Goal: Task Accomplishment & Management: Manage account settings

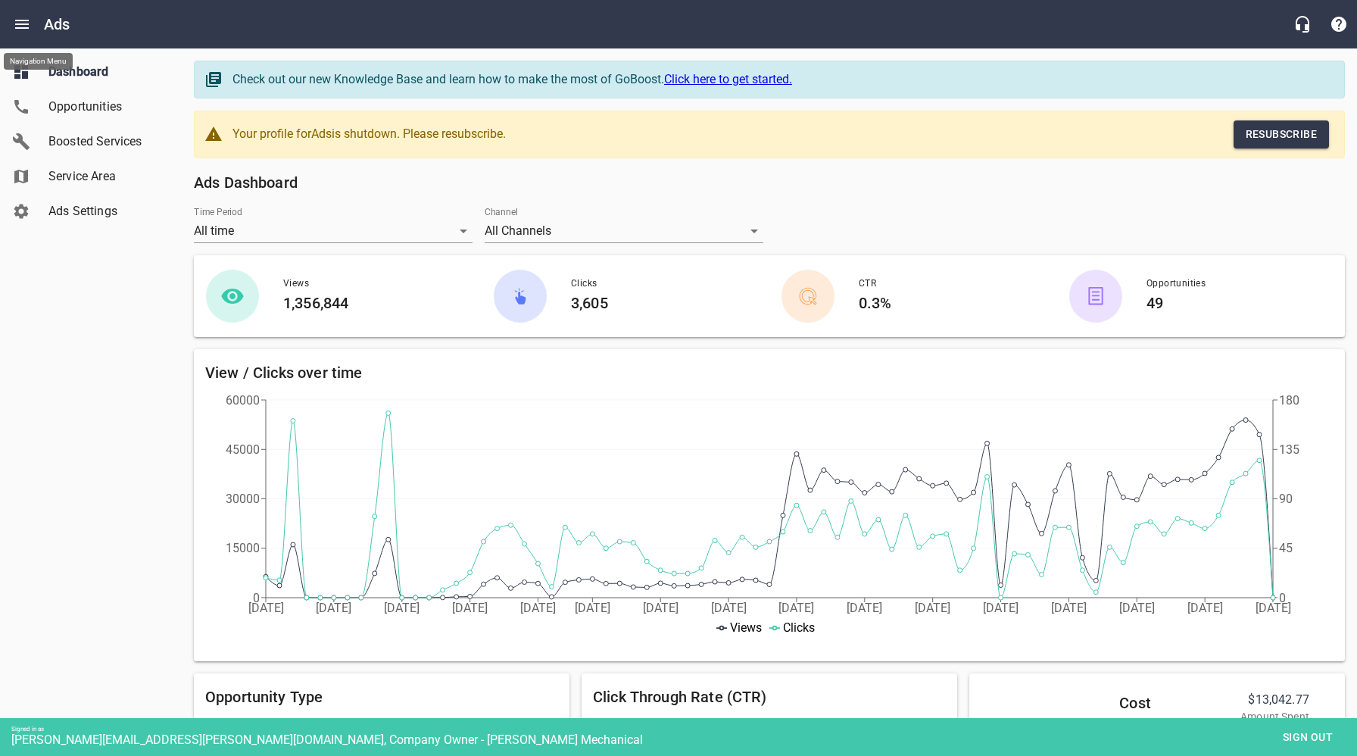
click at [17, 21] on icon "Open drawer" at bounding box center [22, 24] width 18 height 18
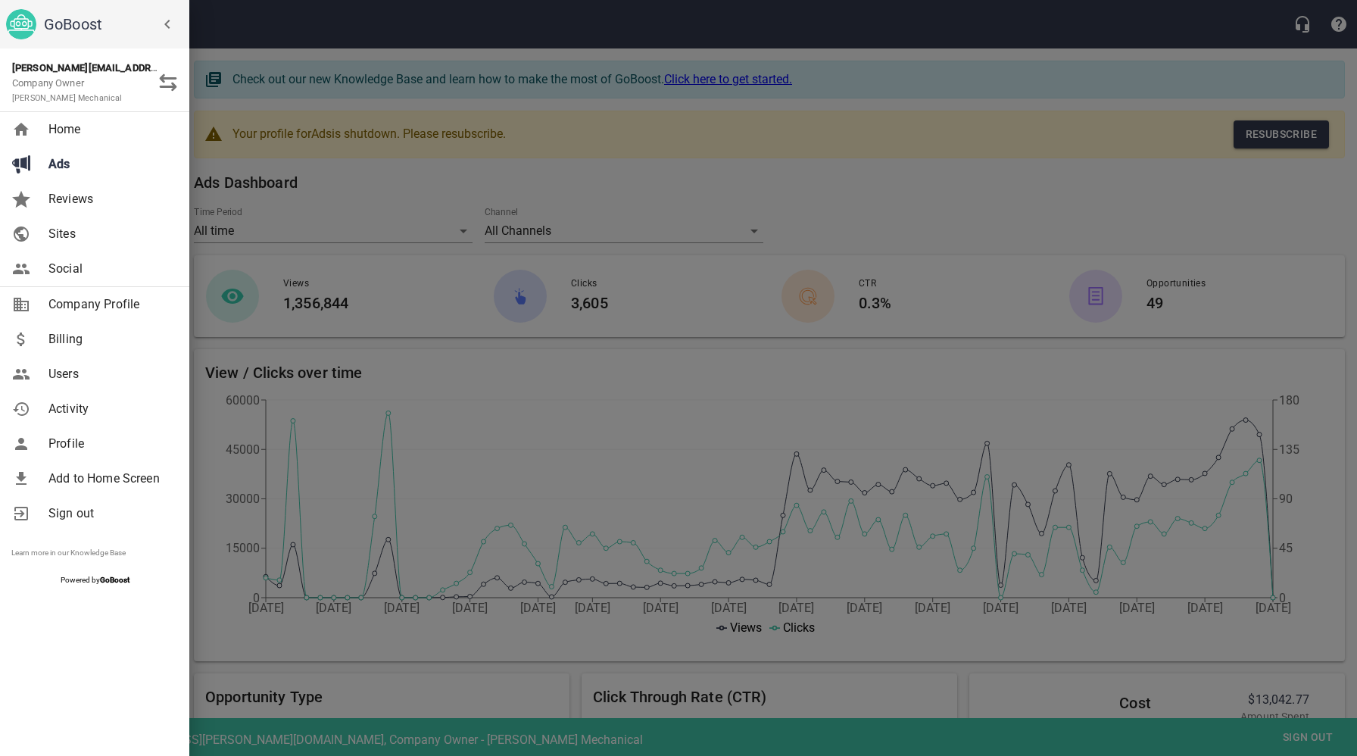
click at [58, 344] on span "Billing" at bounding box center [109, 339] width 123 height 18
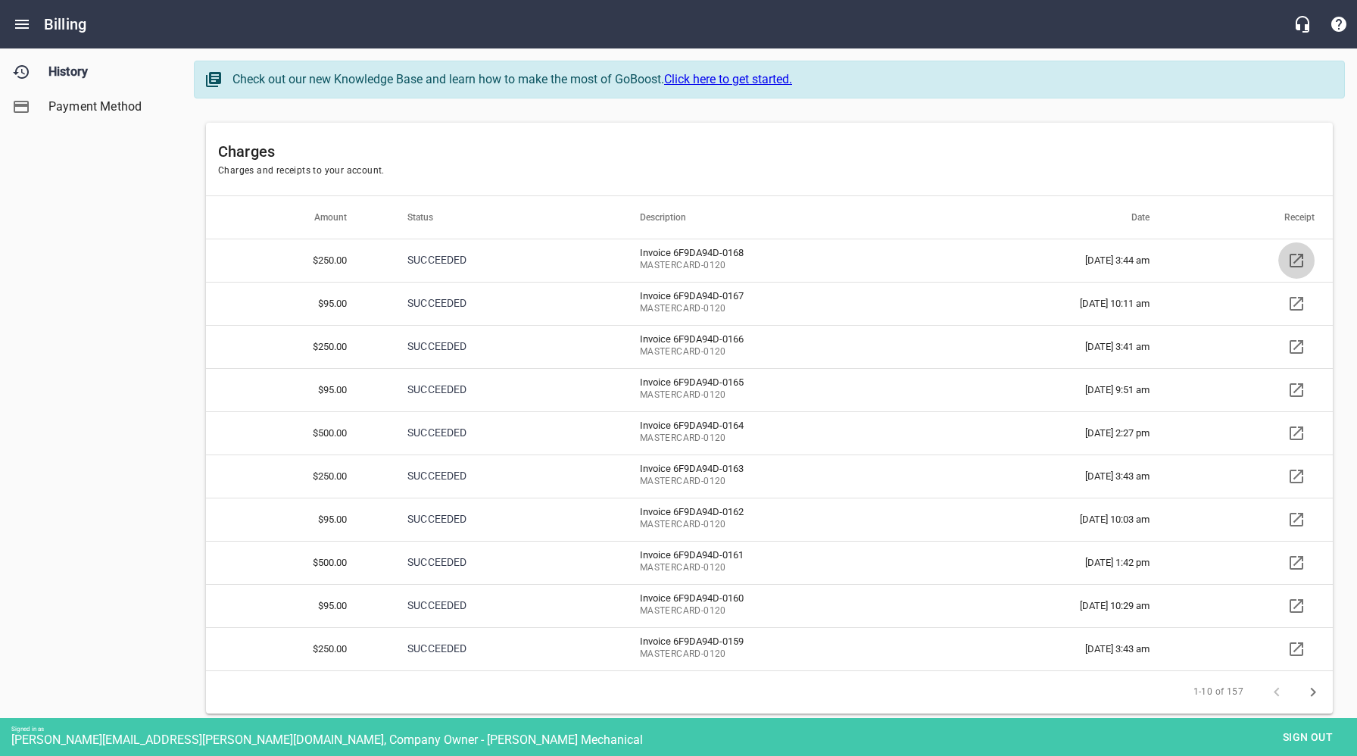
click at [1300, 259] on icon at bounding box center [1296, 260] width 18 height 18
click at [1299, 432] on icon at bounding box center [1296, 433] width 18 height 18
